Goal: Task Accomplishment & Management: Manage account settings

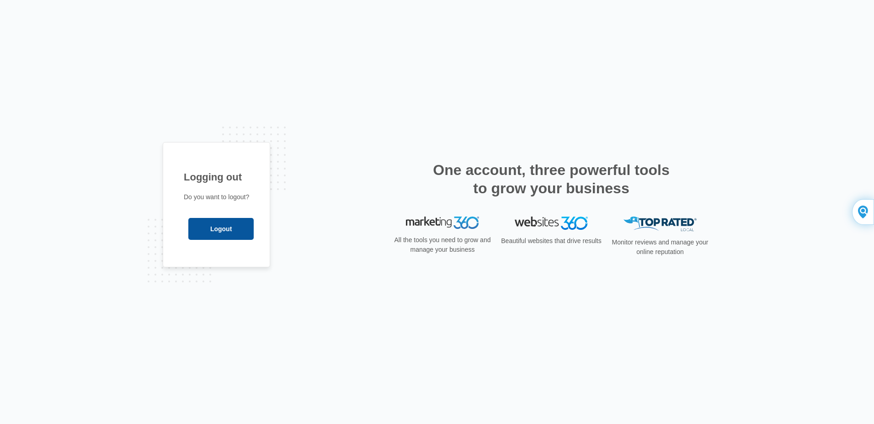
click at [240, 230] on input "Logout" at bounding box center [220, 229] width 65 height 22
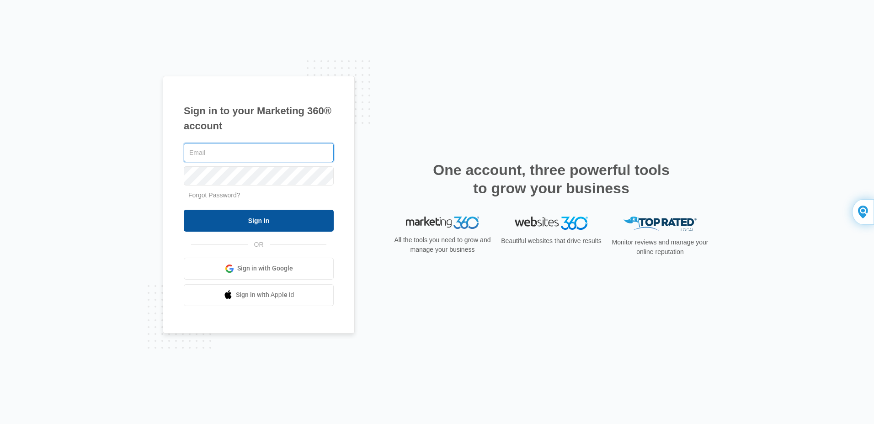
type input "[EMAIL_ADDRESS][DOMAIN_NAME]"
click at [241, 221] on input "Sign In" at bounding box center [259, 221] width 150 height 22
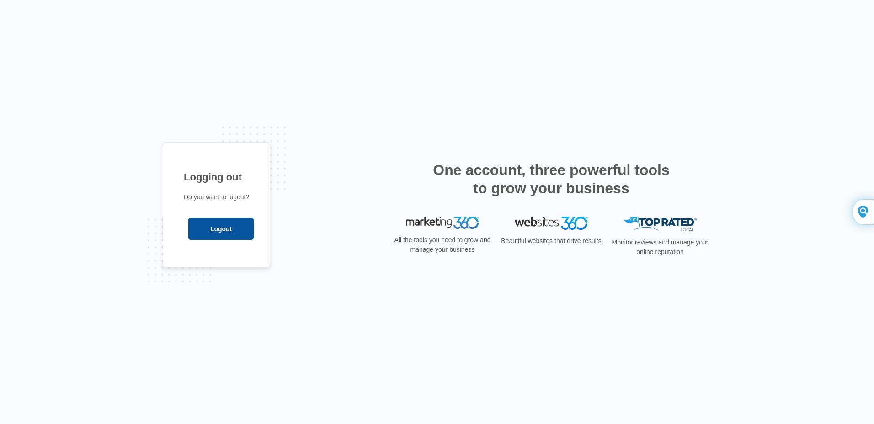
click at [219, 231] on input "Logout" at bounding box center [220, 229] width 65 height 22
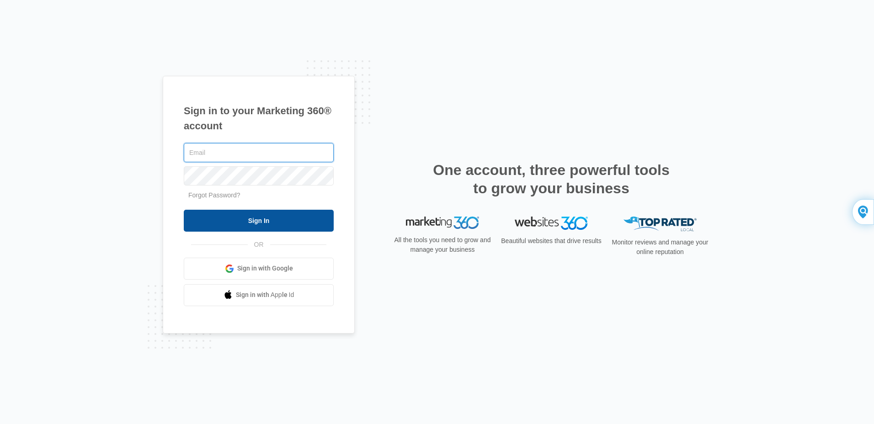
type input "[EMAIL_ADDRESS][DOMAIN_NAME]"
click at [239, 221] on input "Sign In" at bounding box center [259, 221] width 150 height 22
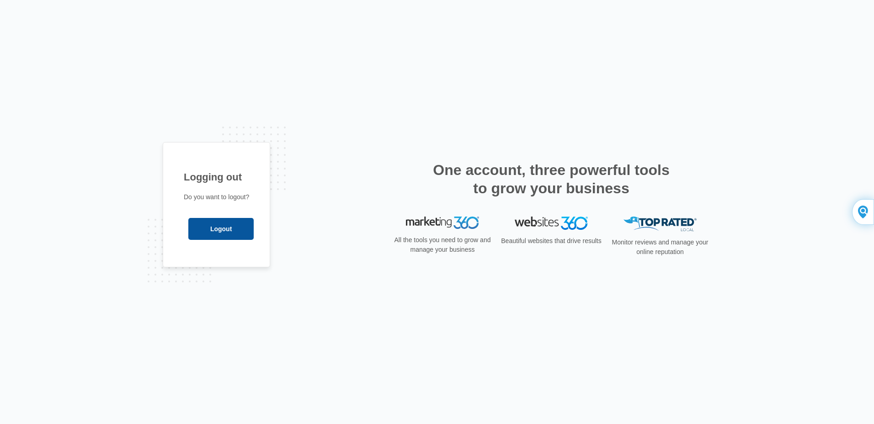
click at [227, 231] on input "Logout" at bounding box center [220, 229] width 65 height 22
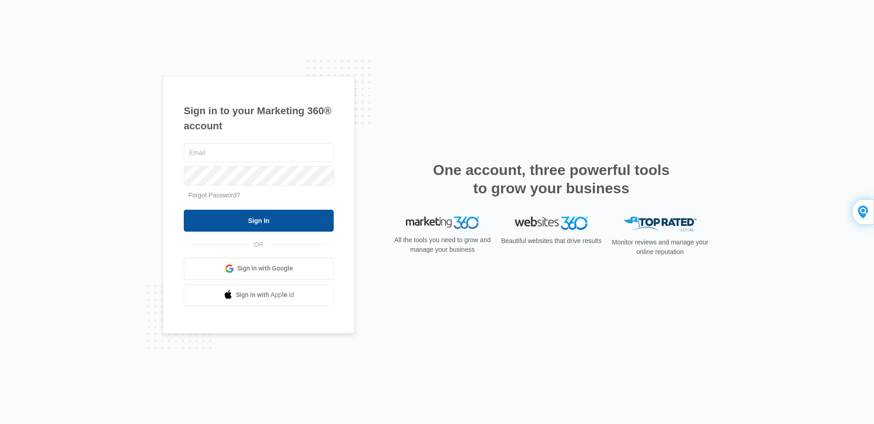
type input "[EMAIL_ADDRESS][DOMAIN_NAME]"
click at [257, 219] on input "Sign In" at bounding box center [259, 221] width 150 height 22
